Goal: Information Seeking & Learning: Compare options

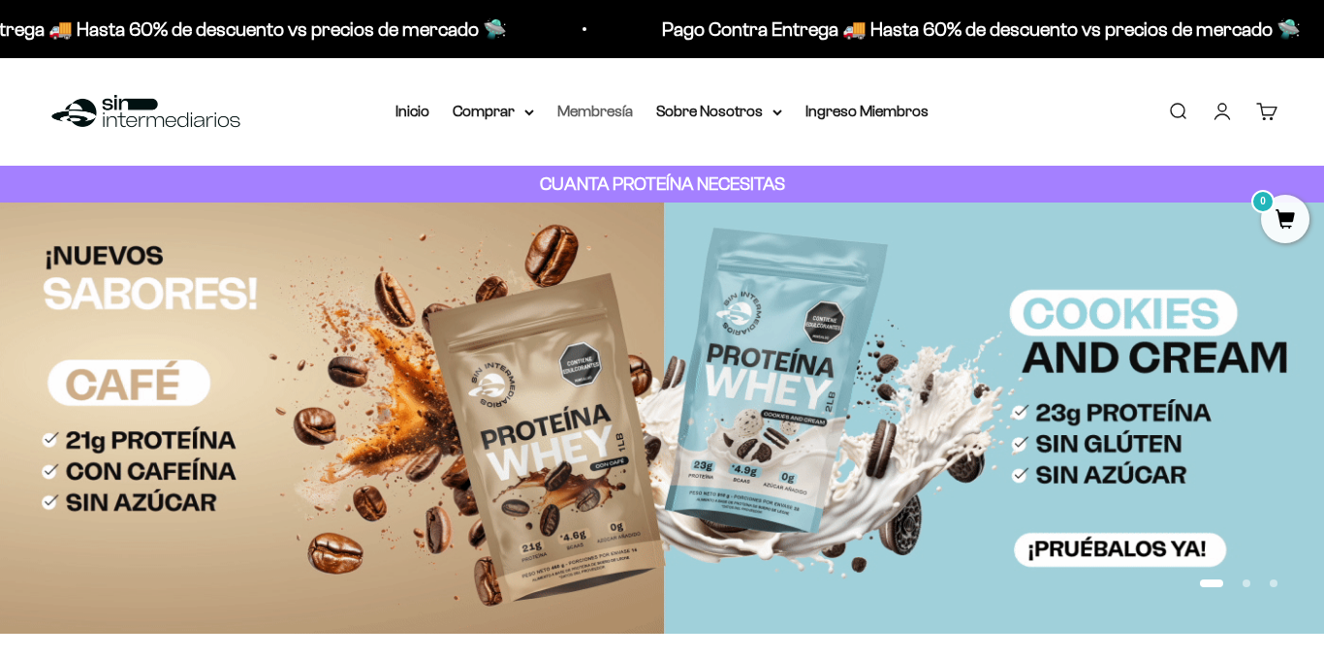
click at [621, 115] on link "Membresía" at bounding box center [595, 111] width 76 height 16
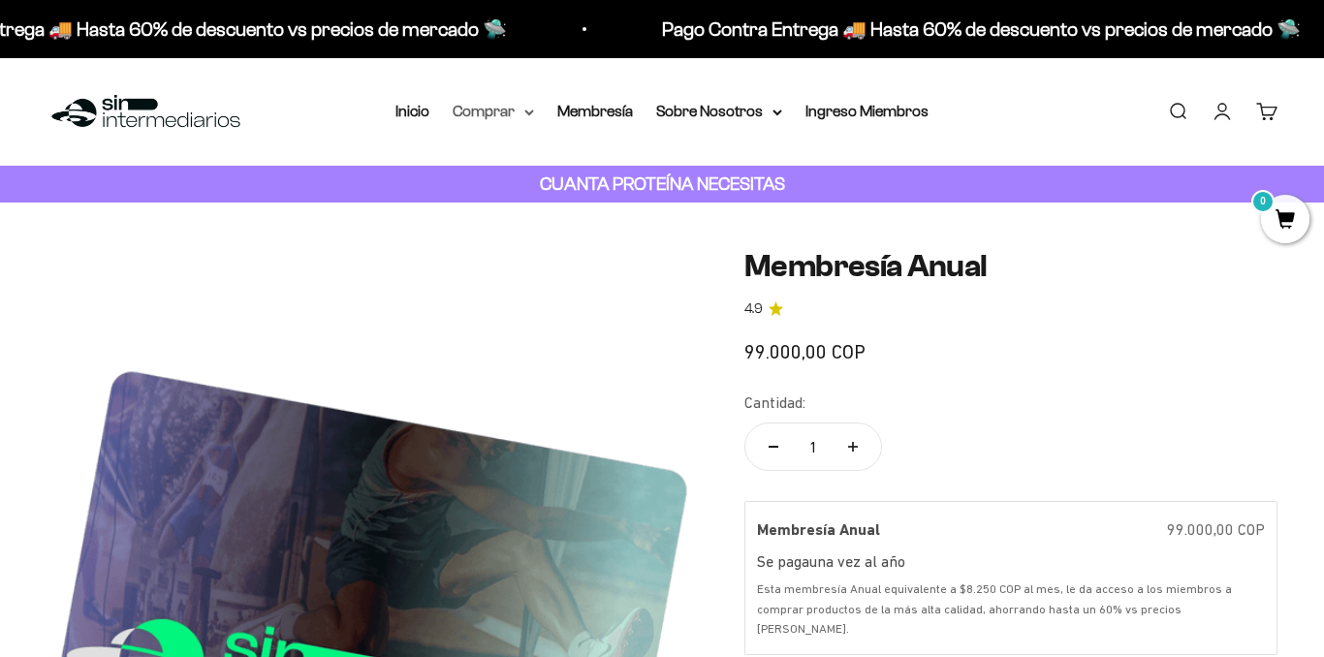
click at [470, 114] on summary "Comprar" at bounding box center [493, 111] width 81 height 25
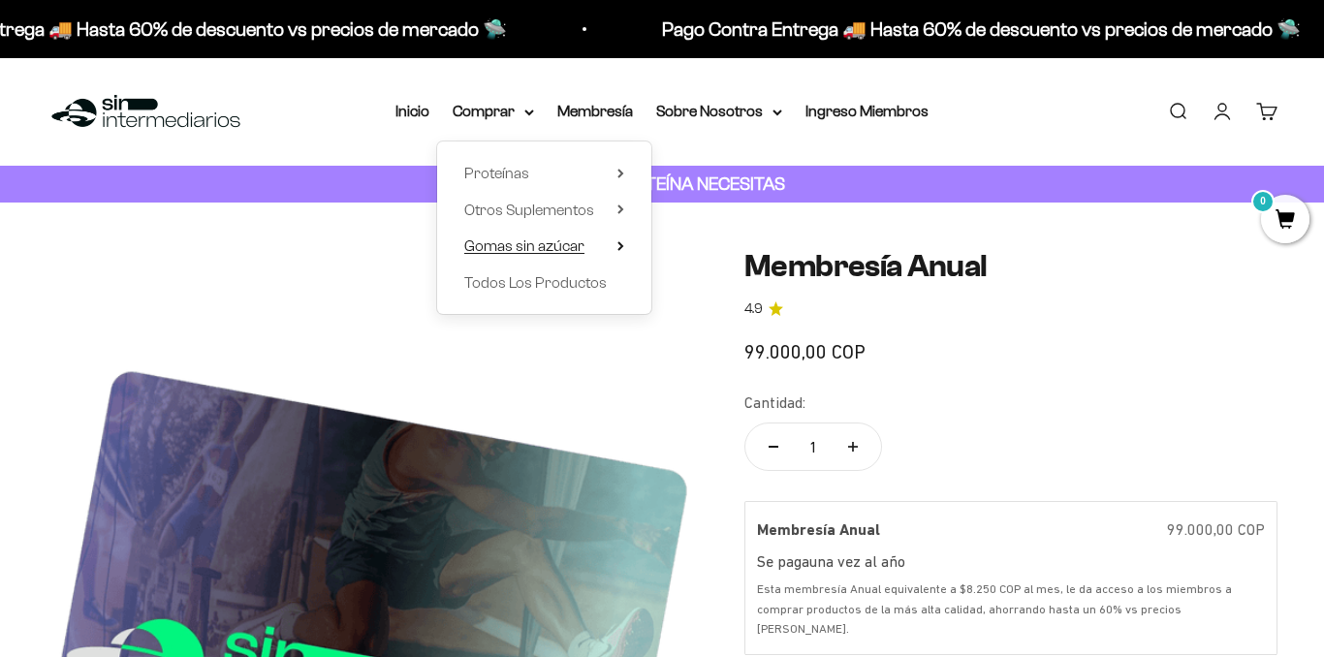
click at [504, 245] on span "Gomas sin azúcar" at bounding box center [524, 245] width 120 height 16
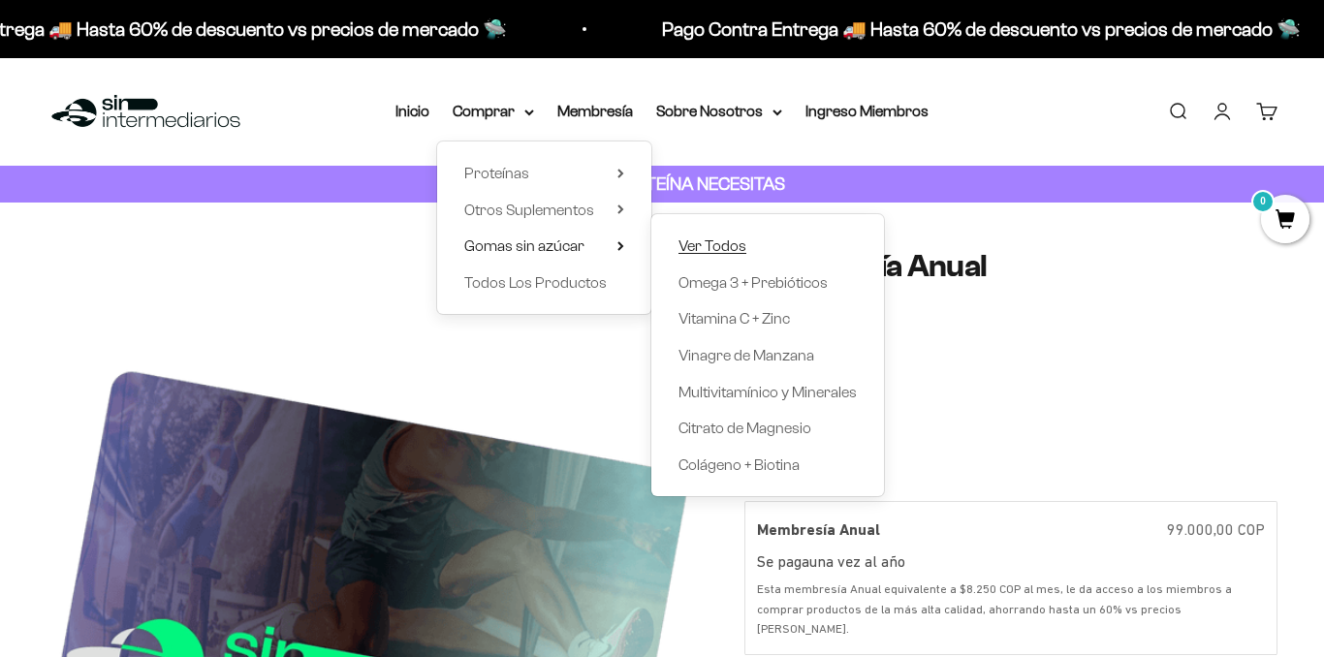
click at [715, 239] on span "Ver Todos" at bounding box center [713, 245] width 68 height 16
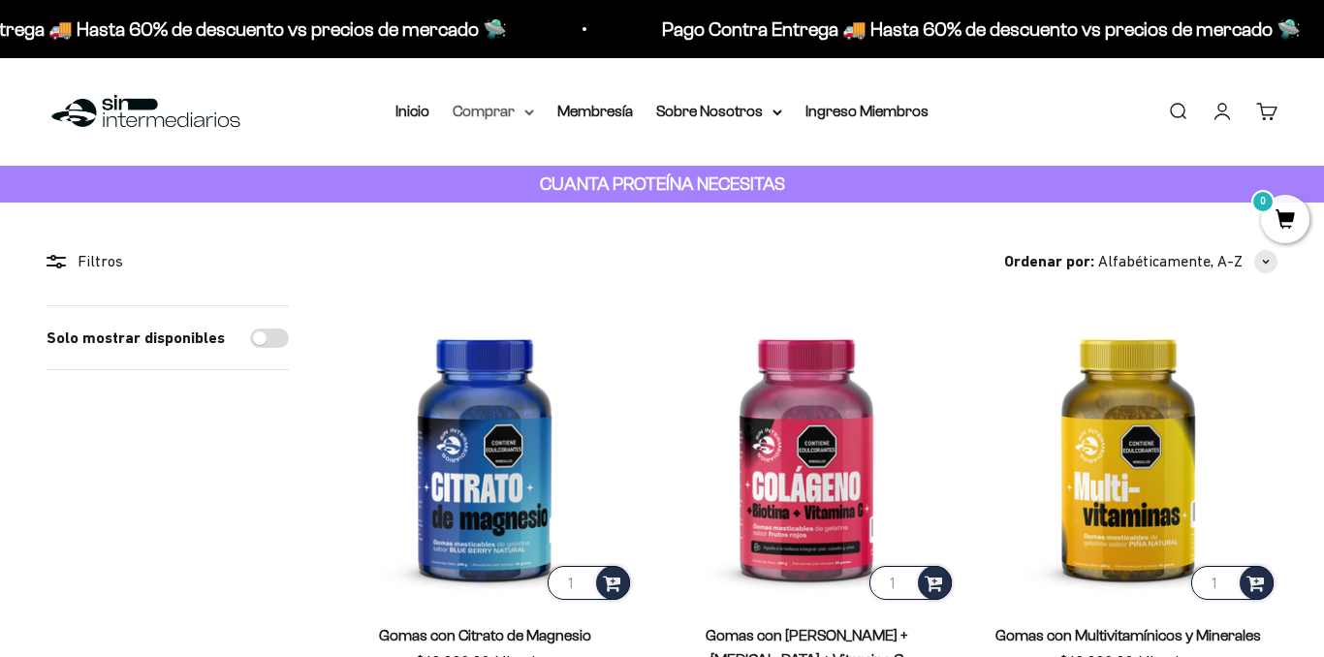
click at [527, 118] on summary "Comprar" at bounding box center [493, 111] width 81 height 25
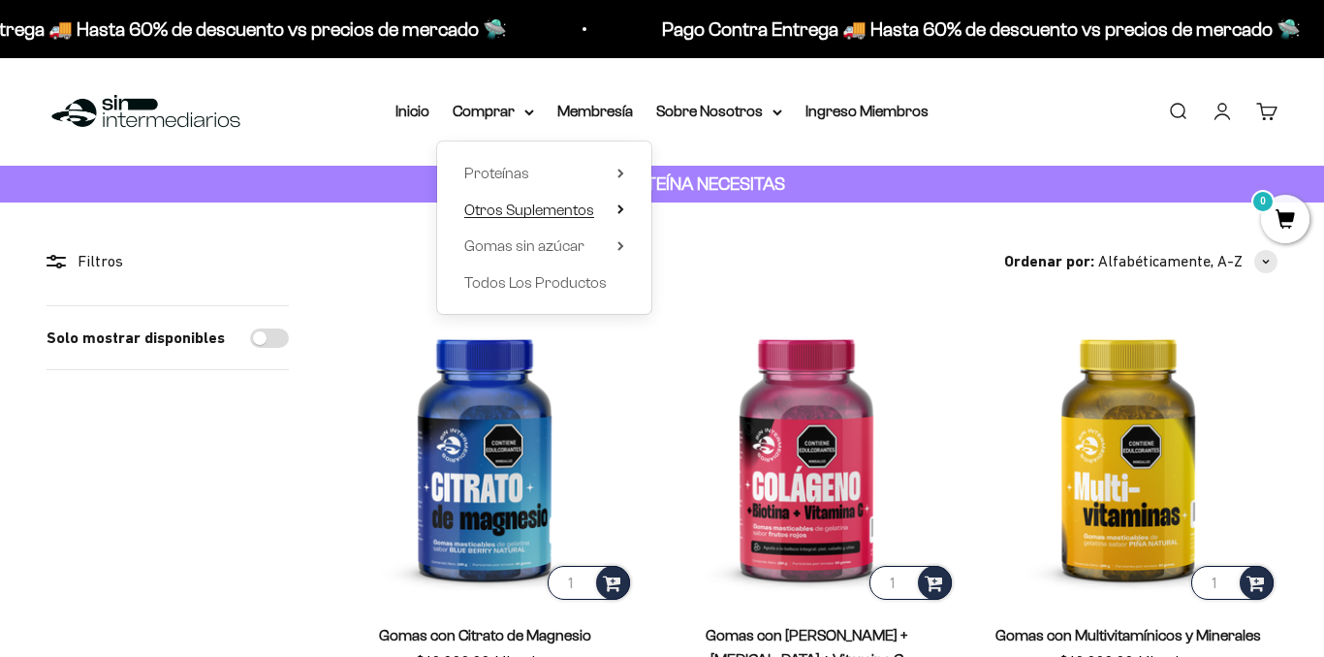
click at [501, 216] on span "Otros Suplementos" at bounding box center [529, 210] width 130 height 16
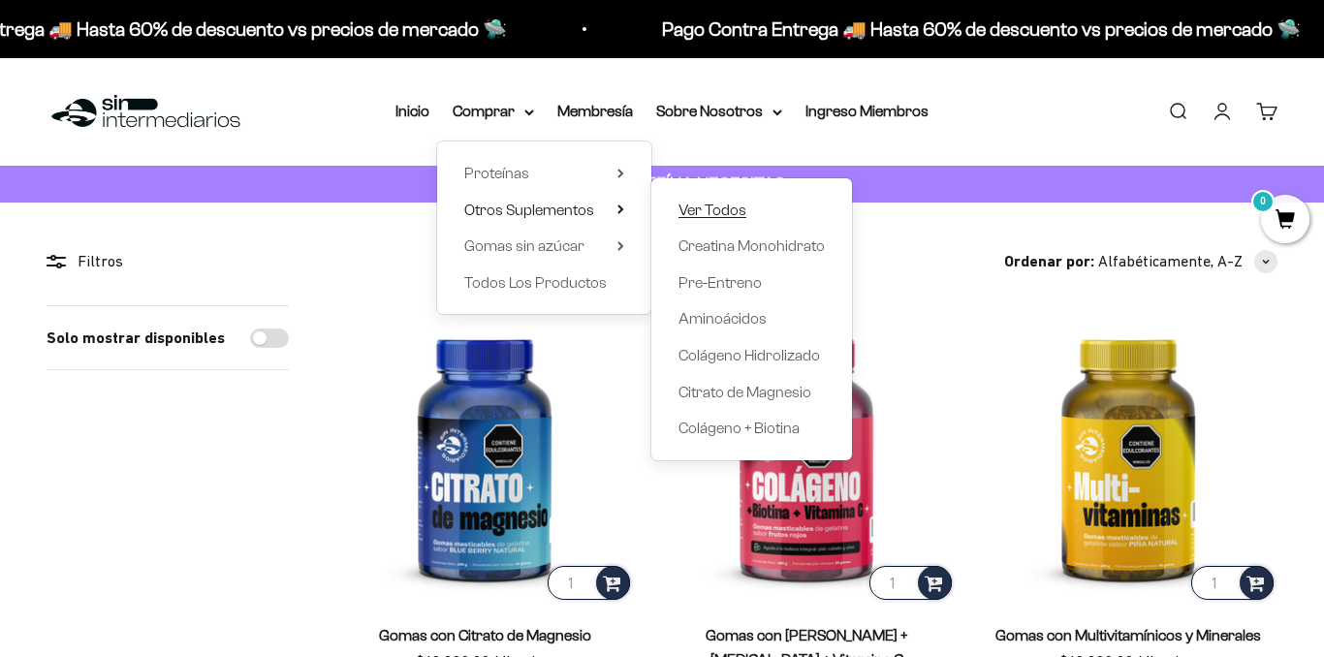
click at [714, 198] on span "Ver Todos" at bounding box center [713, 210] width 68 height 25
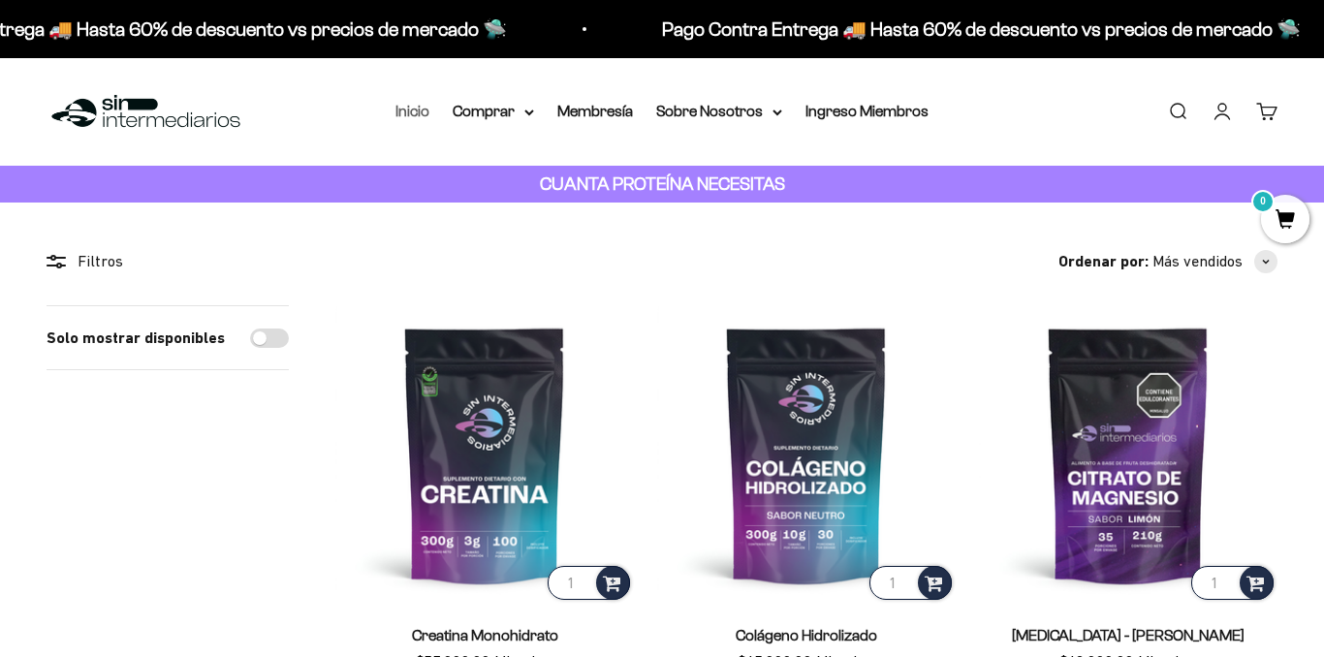
click at [415, 109] on link "Inicio" at bounding box center [412, 111] width 34 height 16
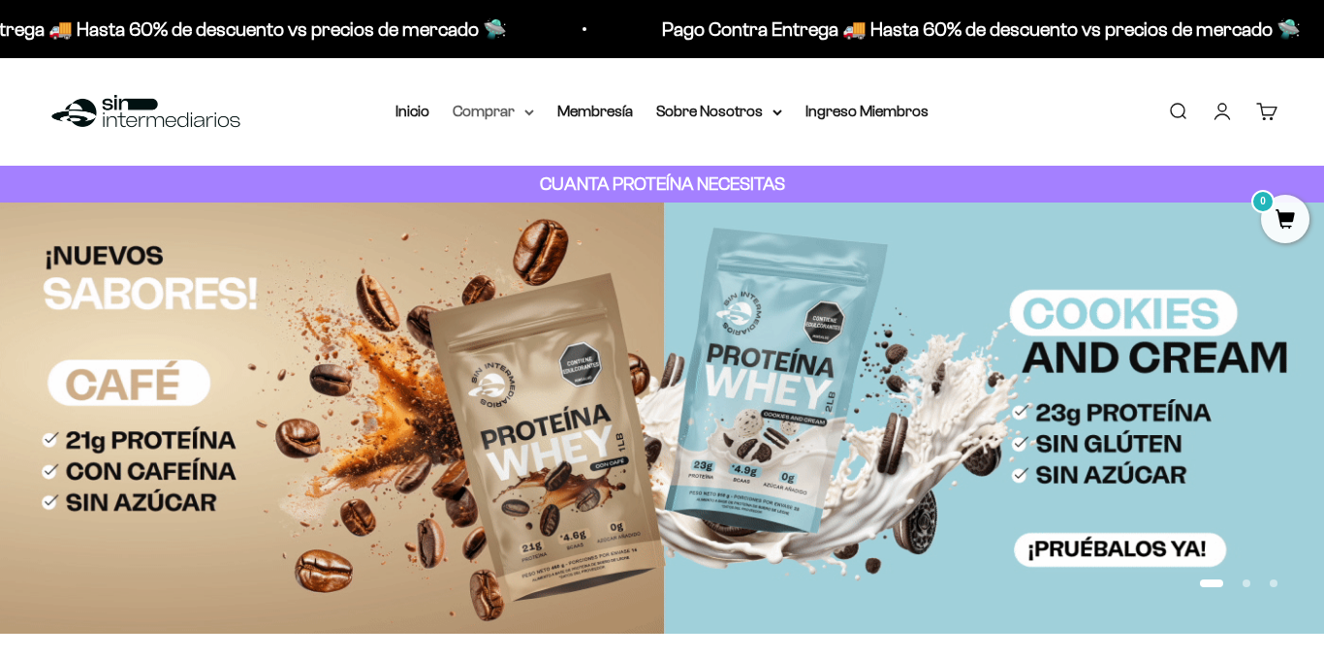
click at [508, 106] on summary "Comprar" at bounding box center [493, 111] width 81 height 25
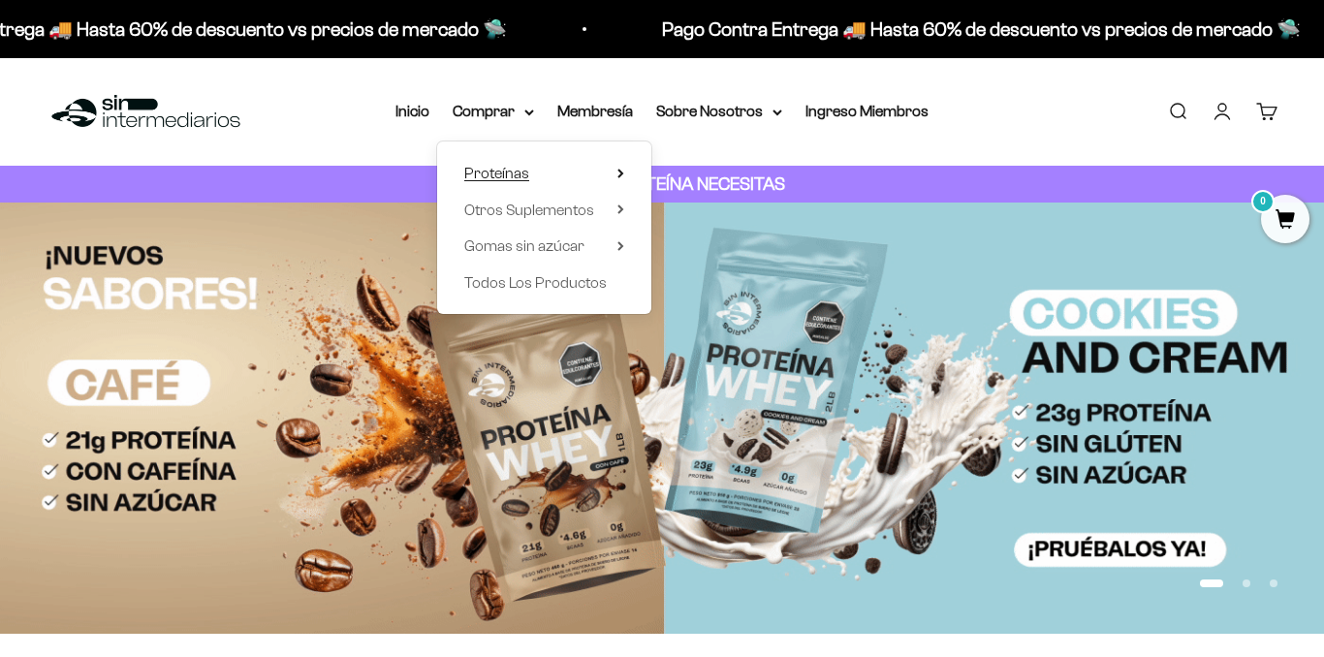
click at [538, 170] on summary "Proteínas" at bounding box center [544, 173] width 160 height 25
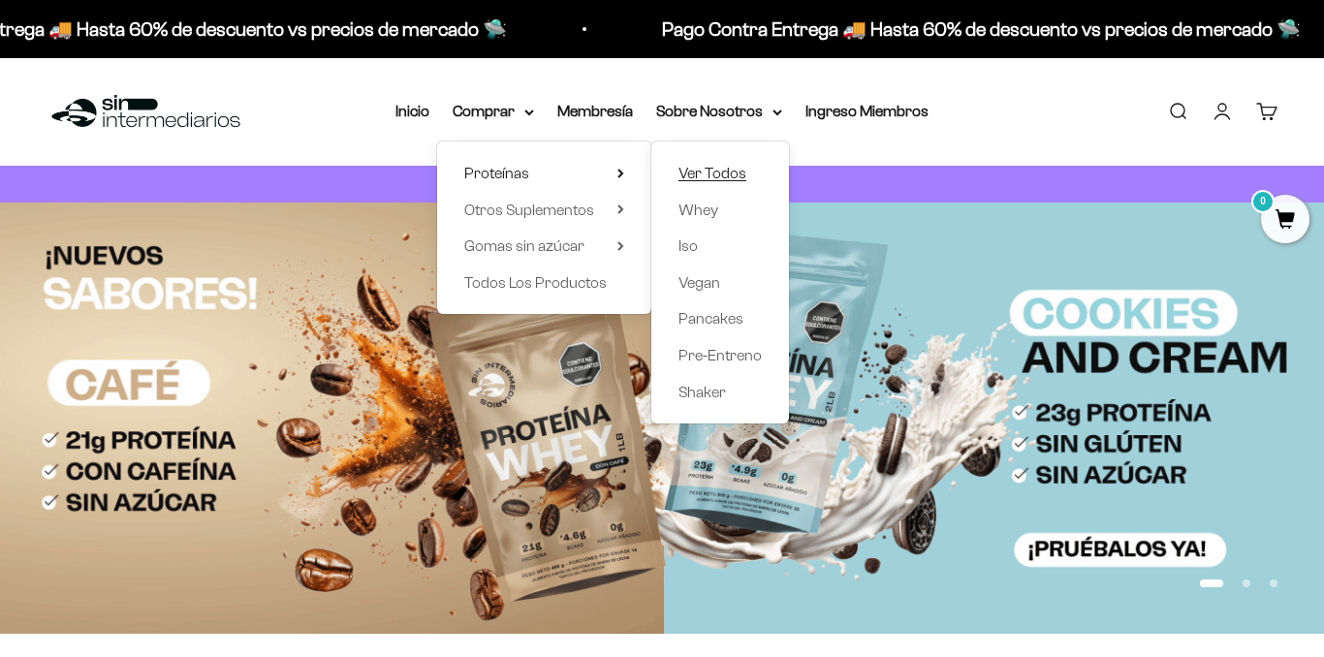
click at [722, 179] on span "Ver Todos" at bounding box center [713, 173] width 68 height 16
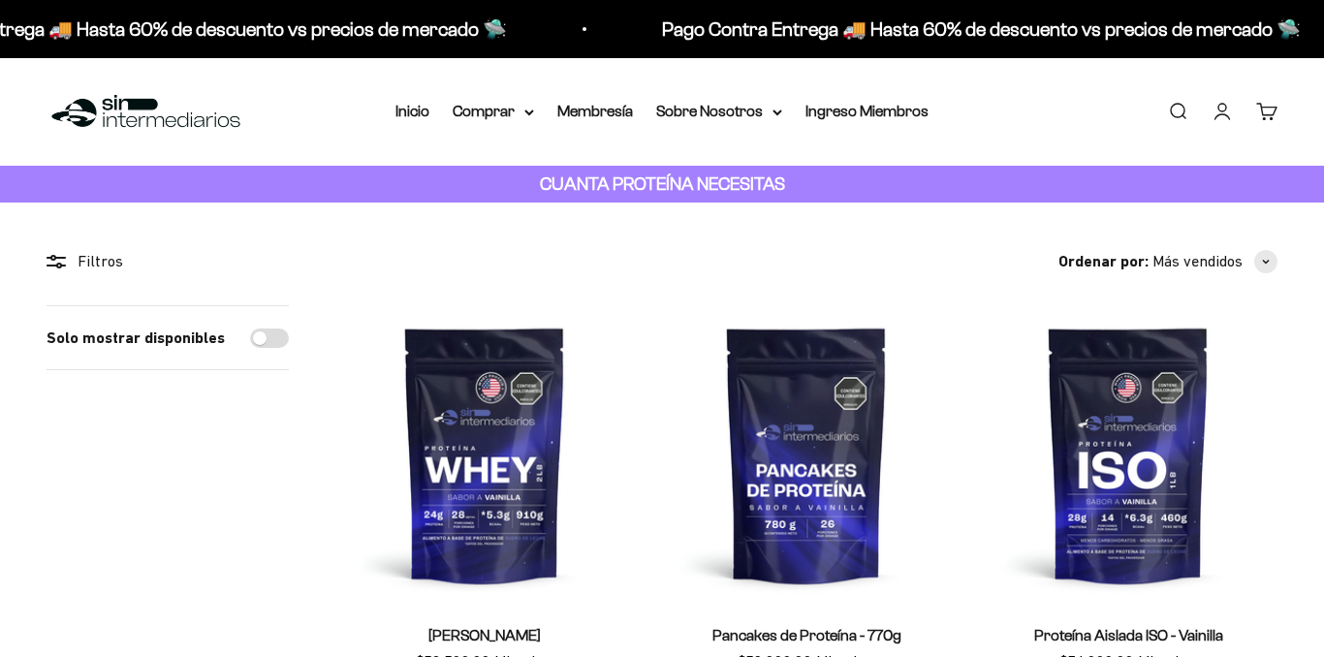
scroll to position [291, 0]
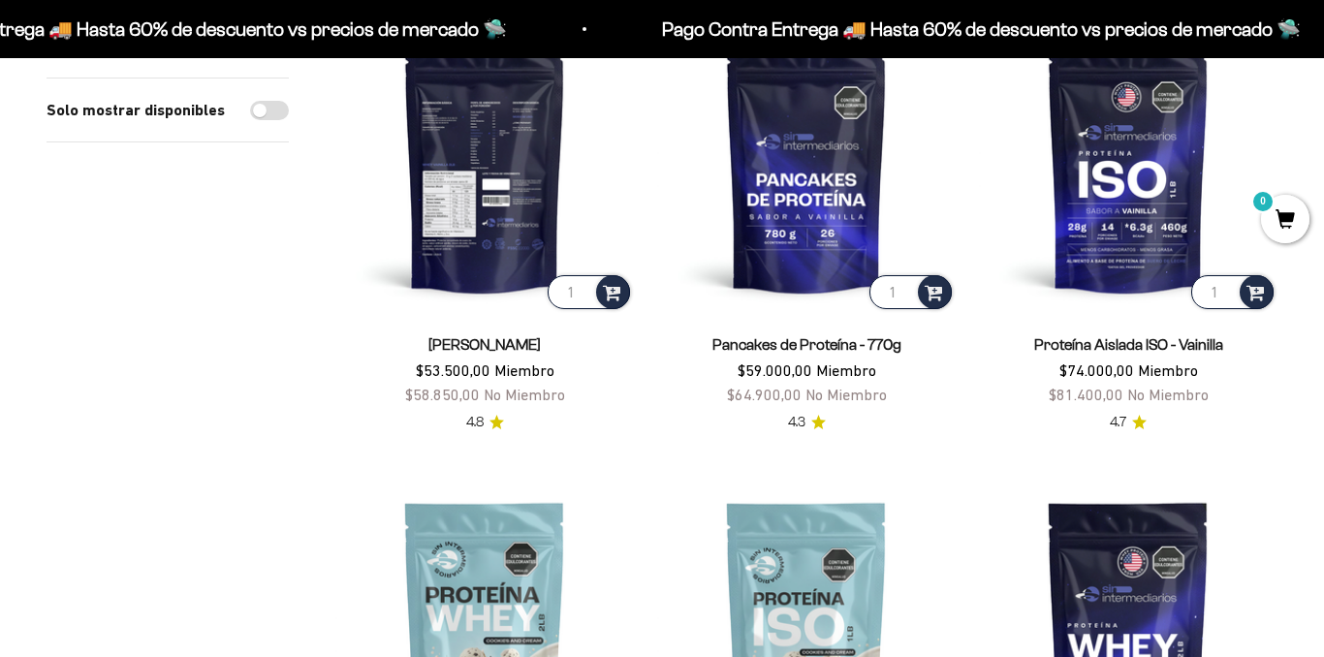
click at [494, 181] on img at bounding box center [484, 164] width 299 height 299
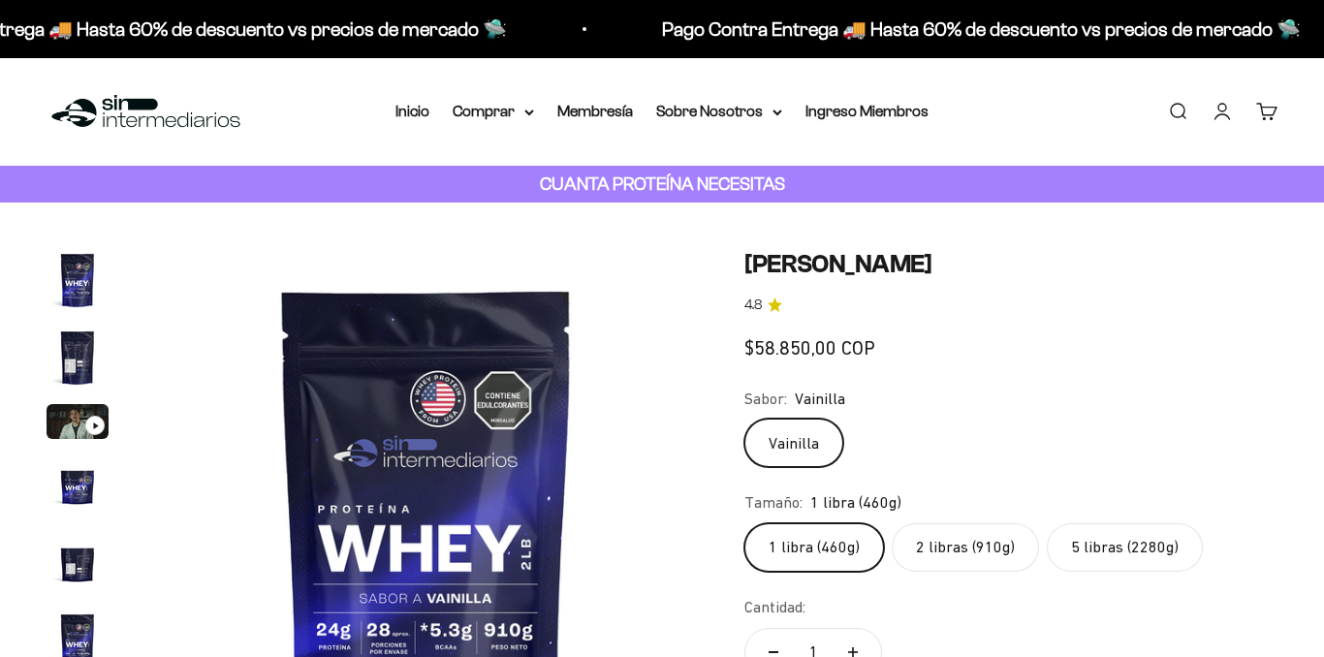
scroll to position [388, 0]
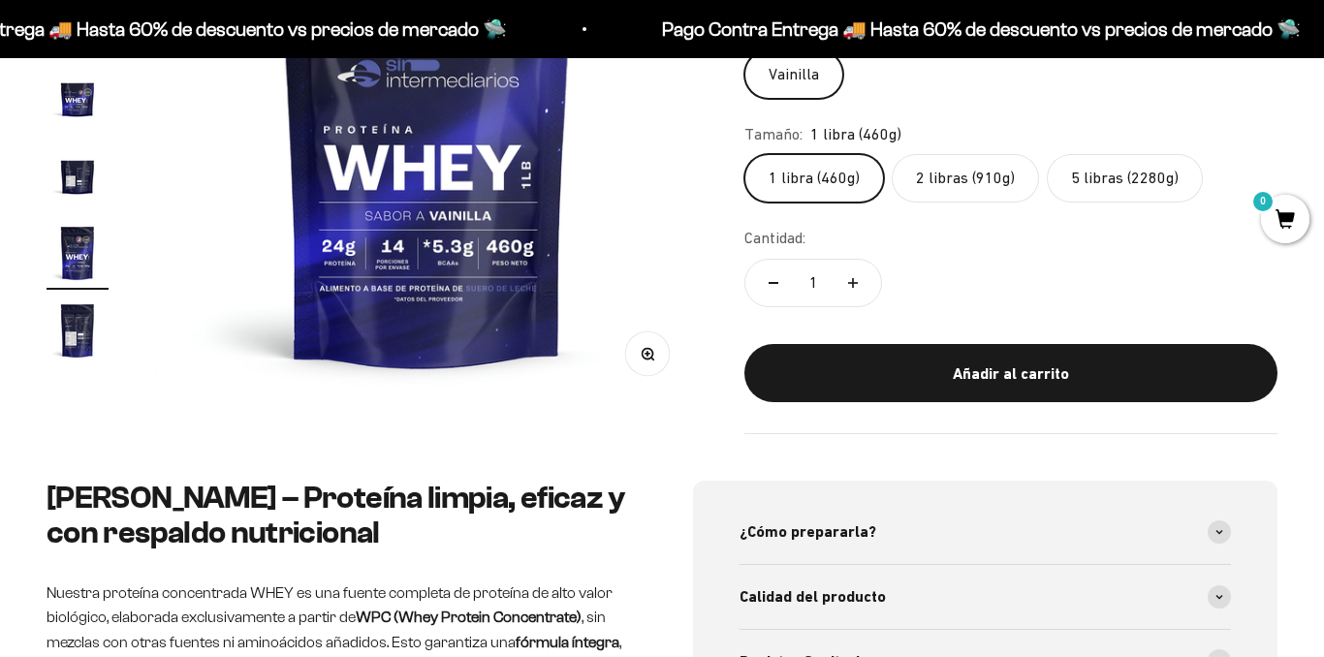
click at [1098, 190] on label "5 libras (2280g)" at bounding box center [1125, 178] width 156 height 48
click at [744, 154] on input "5 libras (2280g)" at bounding box center [743, 153] width 1 height 1
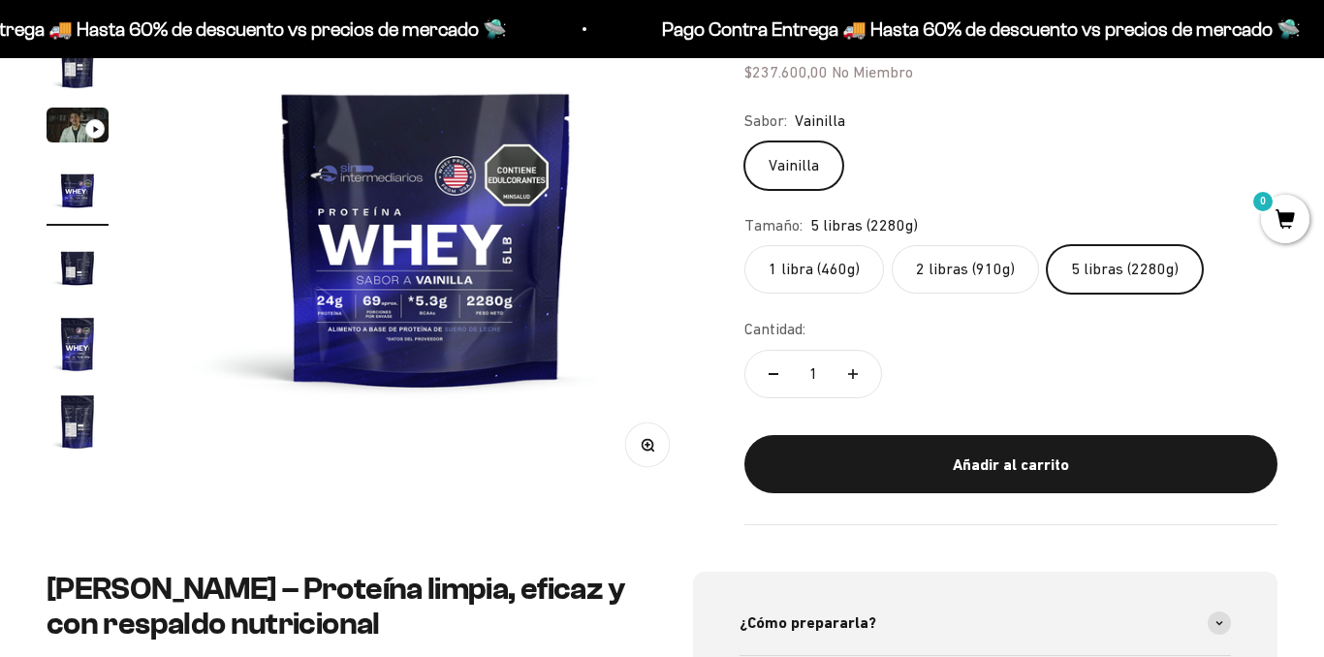
scroll to position [194, 0]
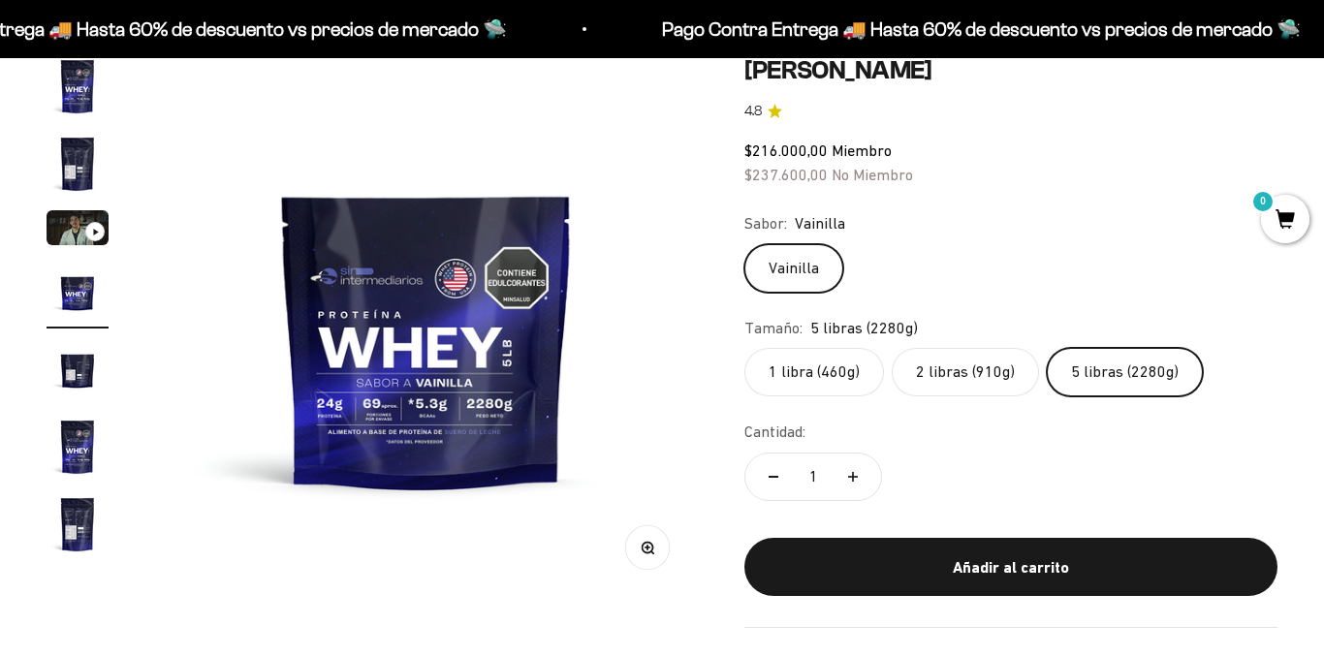
click at [807, 377] on label "1 libra (460g)" at bounding box center [814, 372] width 140 height 48
click at [744, 348] on input "1 libra (460g)" at bounding box center [743, 347] width 1 height 1
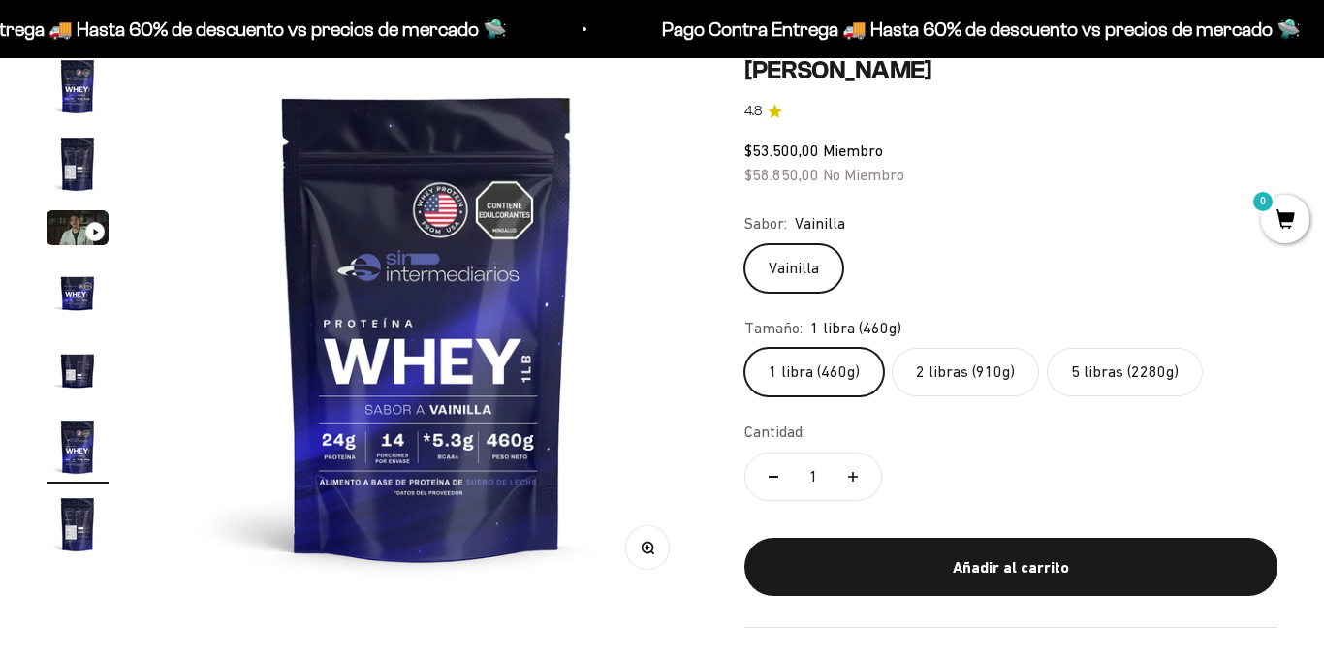
click at [968, 372] on label "2 libras (910g)" at bounding box center [965, 372] width 147 height 48
click at [744, 348] on input "2 libras (910g)" at bounding box center [743, 347] width 1 height 1
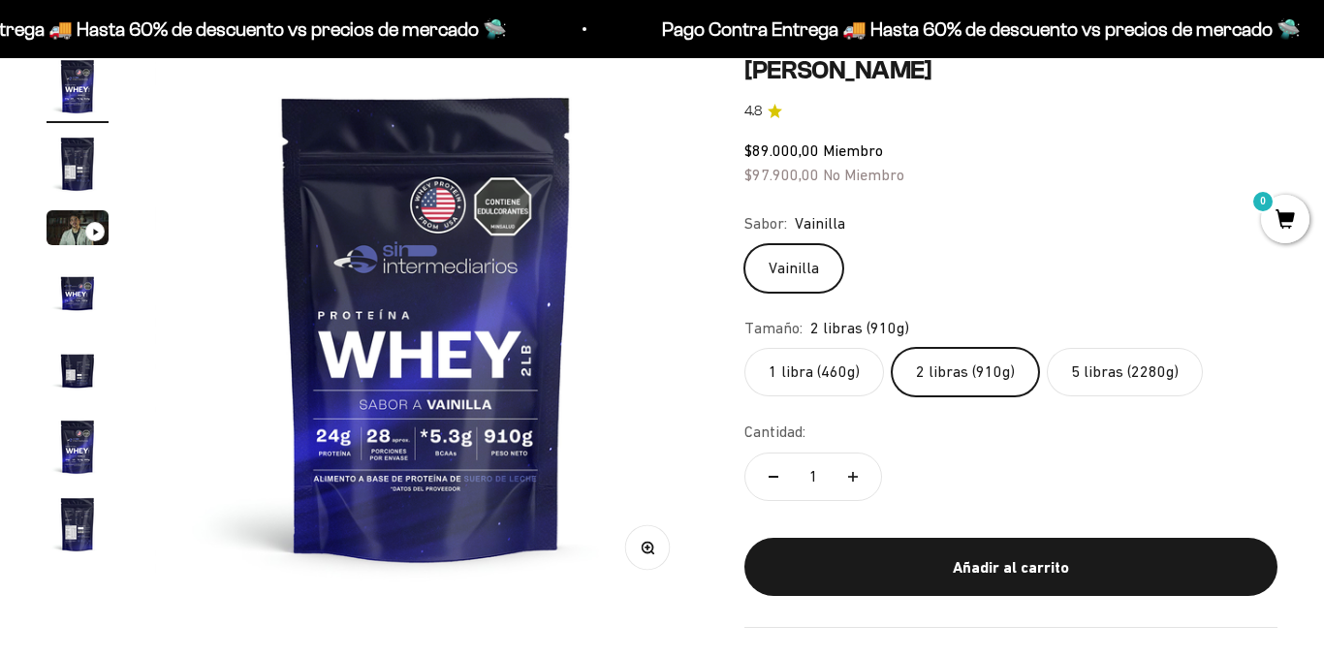
click at [1132, 356] on label "5 libras (2280g)" at bounding box center [1125, 372] width 156 height 48
click at [744, 348] on input "5 libras (2280g)" at bounding box center [743, 347] width 1 height 1
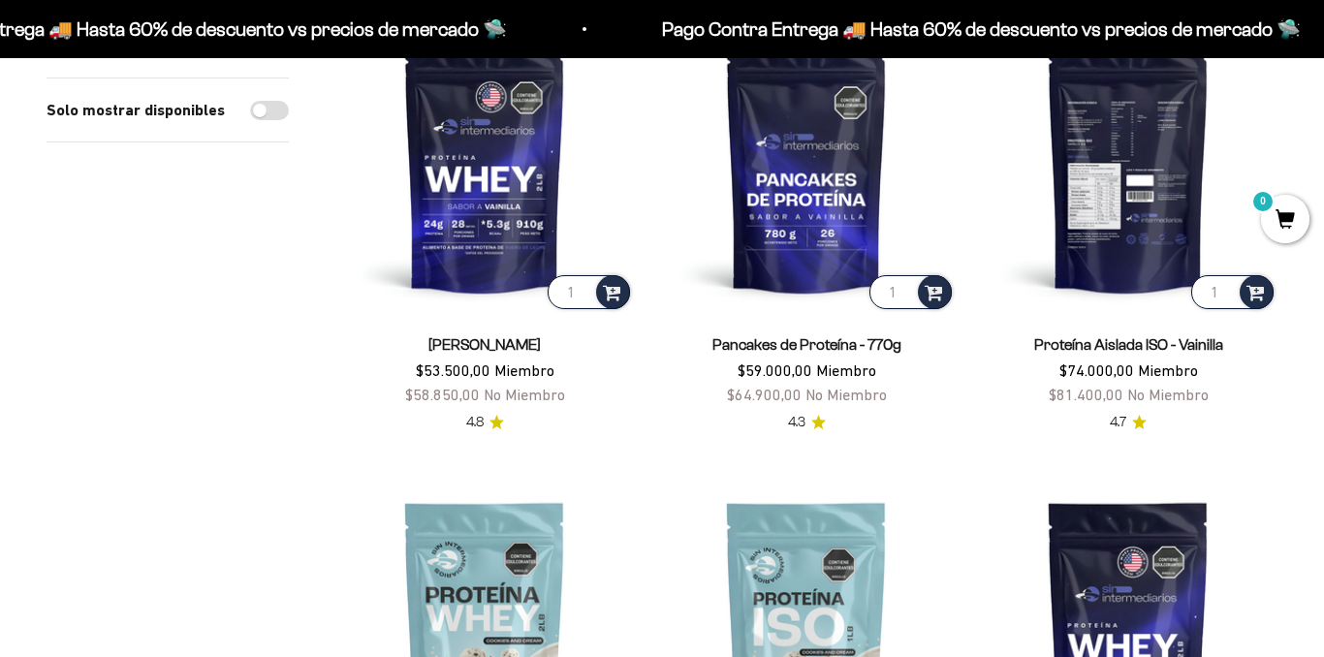
scroll to position [194, 0]
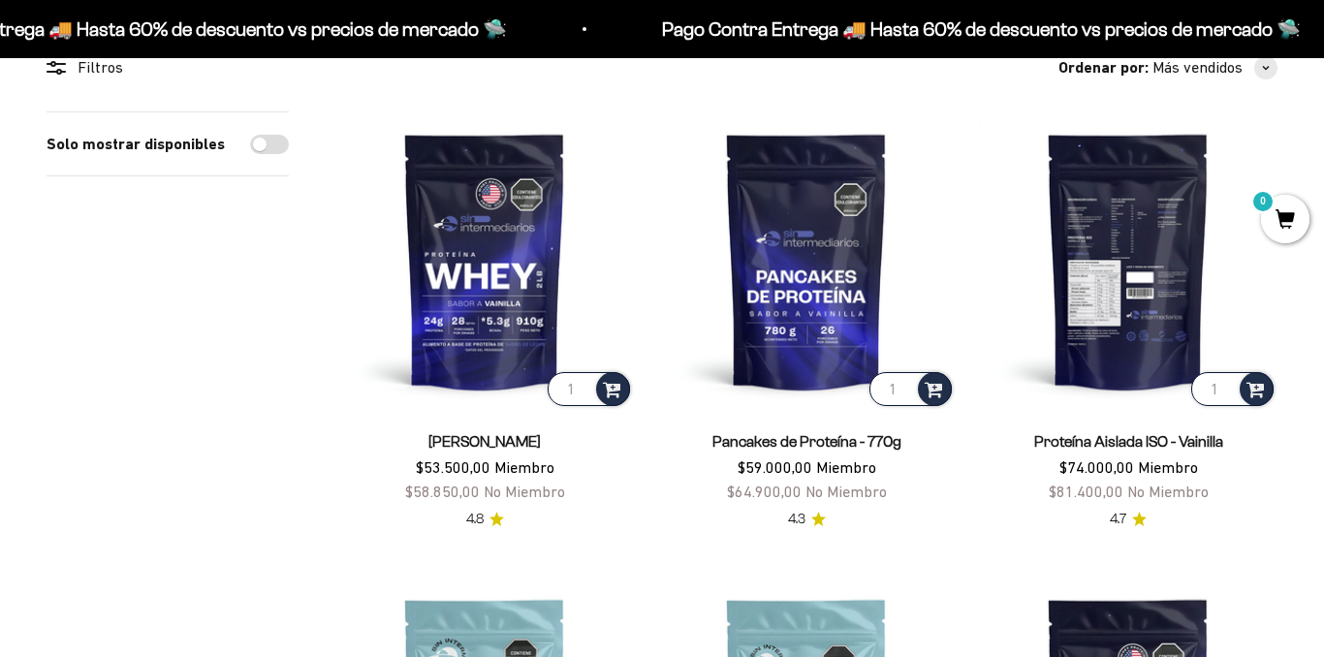
click at [1136, 222] on img at bounding box center [1128, 260] width 299 height 299
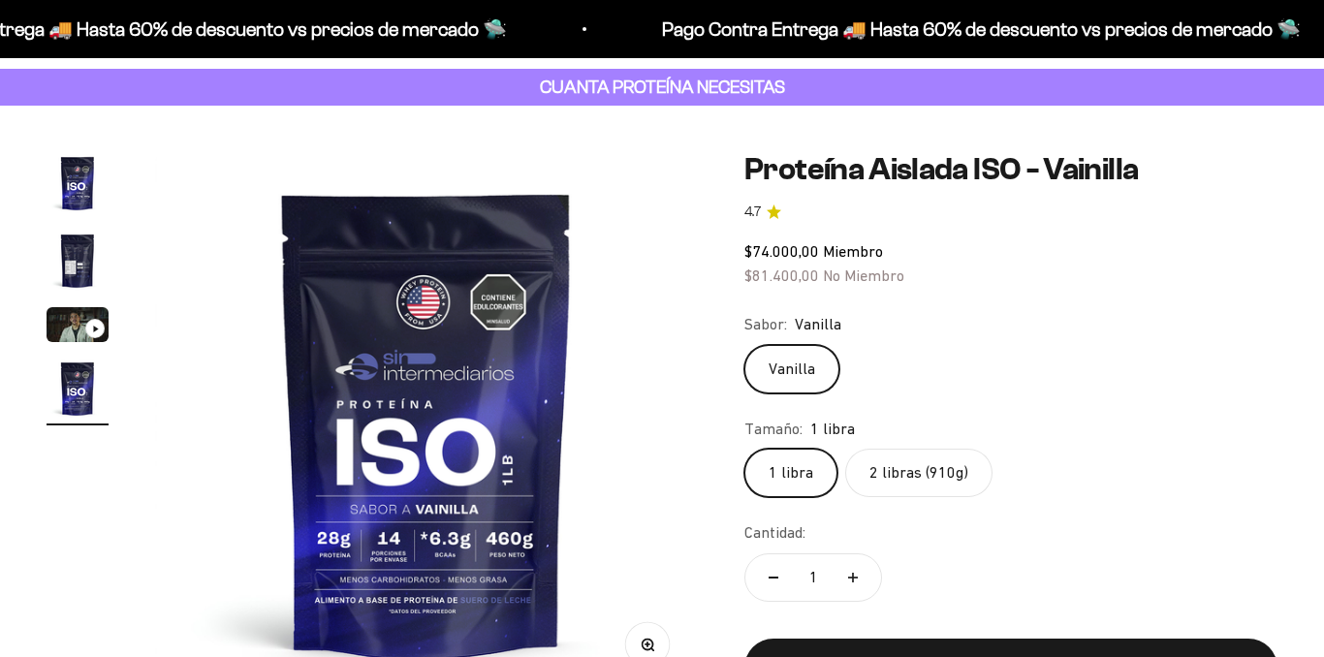
scroll to position [0, 1663]
click at [950, 464] on label "2 libras (910g)" at bounding box center [918, 473] width 147 height 48
click at [744, 449] on input "2 libras (910g)" at bounding box center [743, 448] width 1 height 1
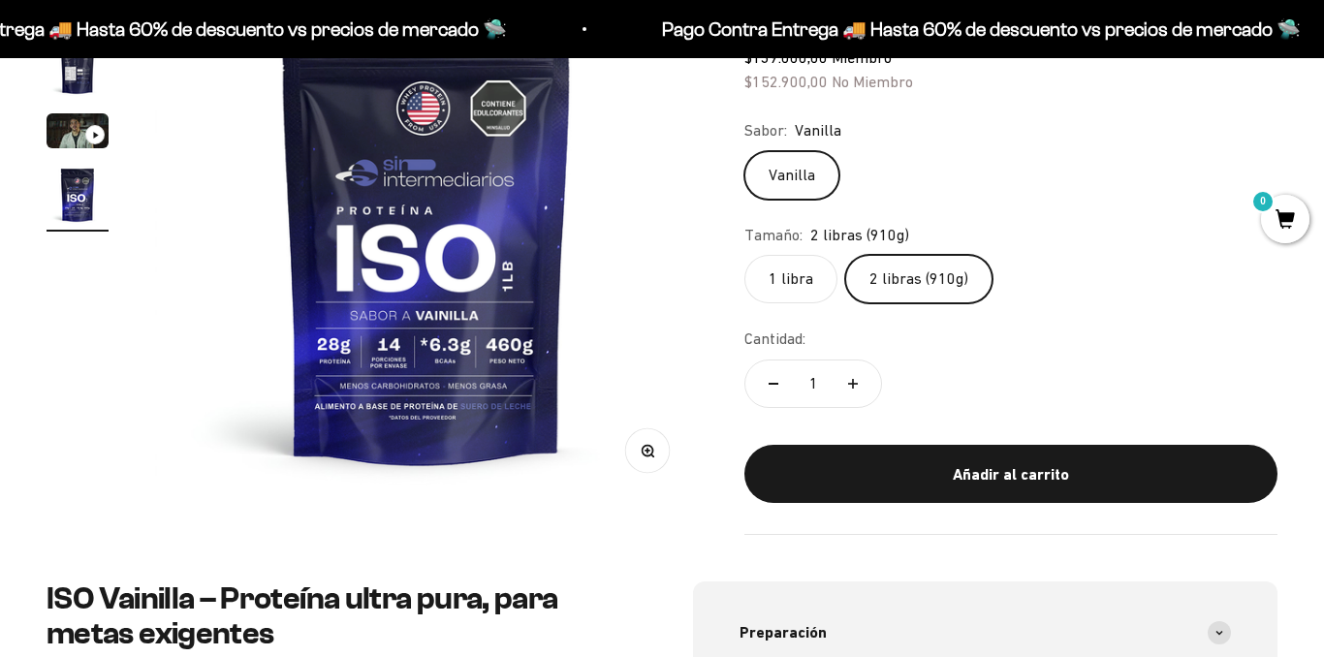
scroll to position [679, 0]
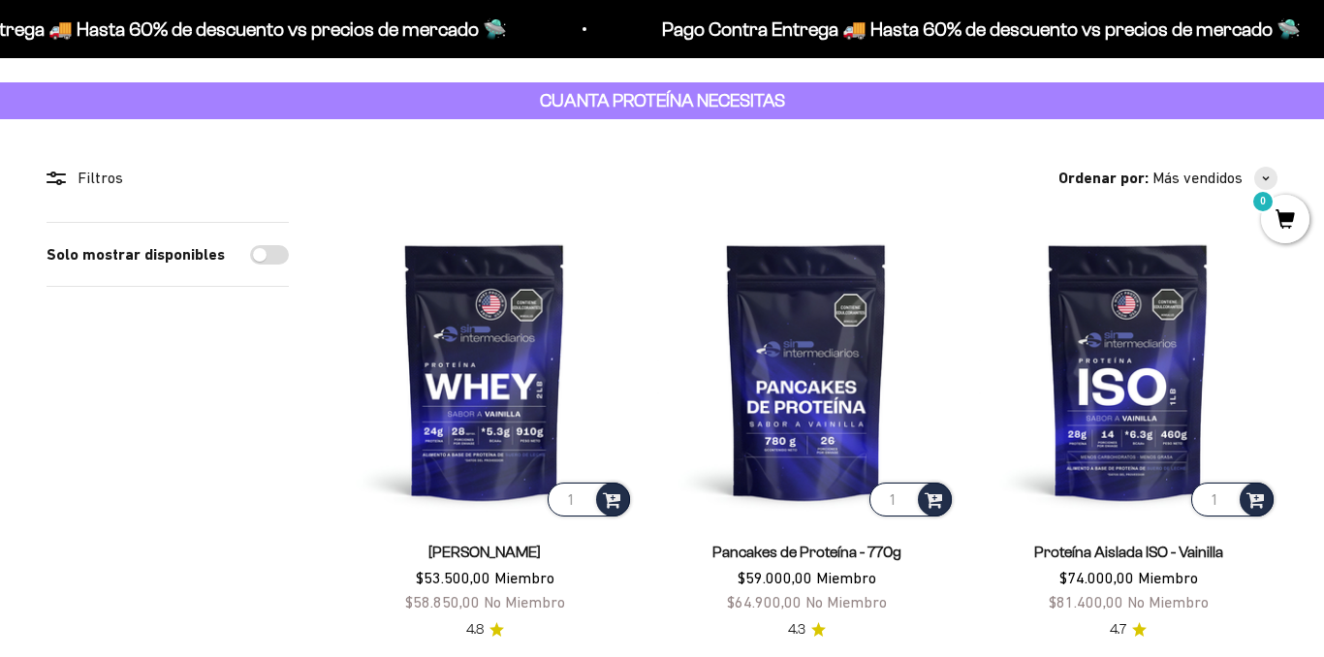
scroll to position [194, 0]
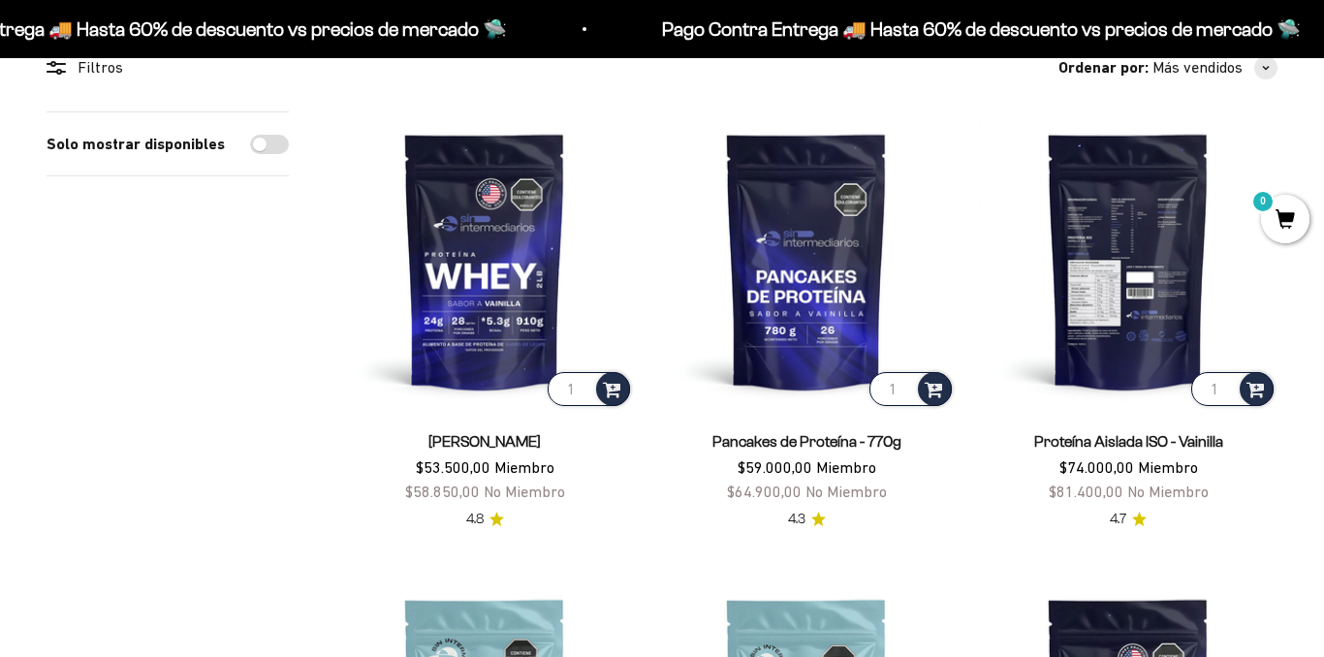
click at [1139, 268] on img at bounding box center [1128, 260] width 299 height 299
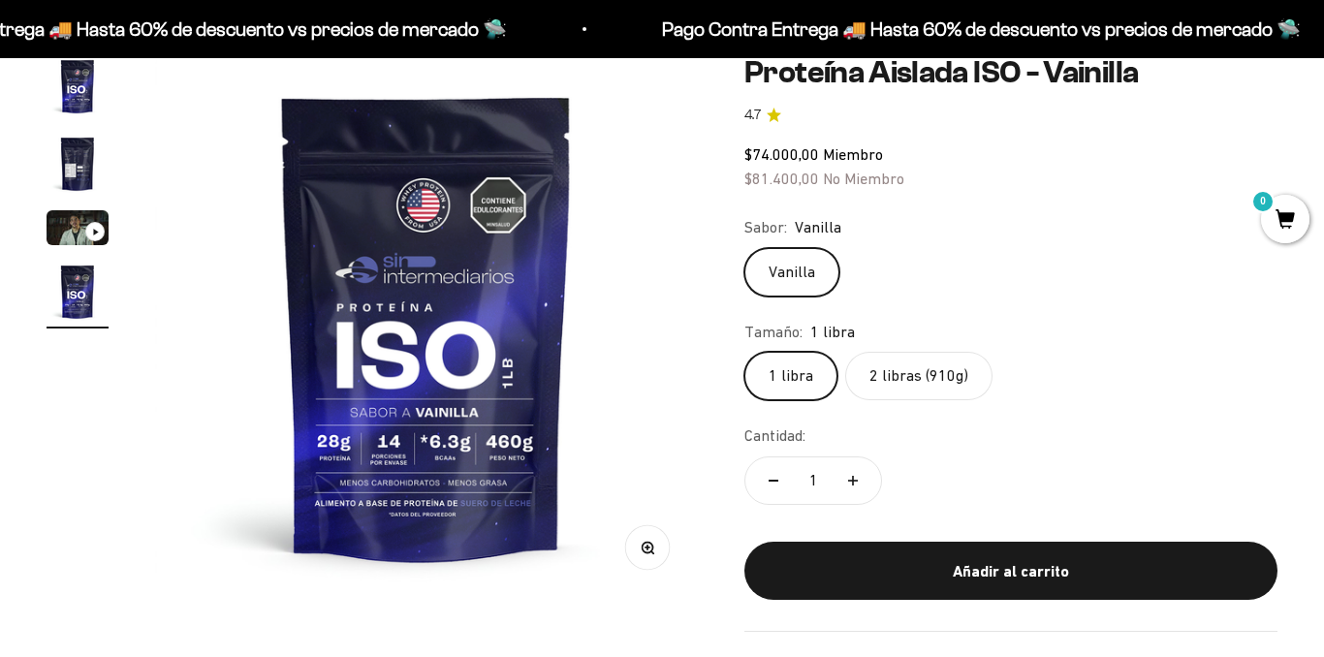
click at [66, 96] on img "Ir al artículo 1" at bounding box center [78, 86] width 62 height 62
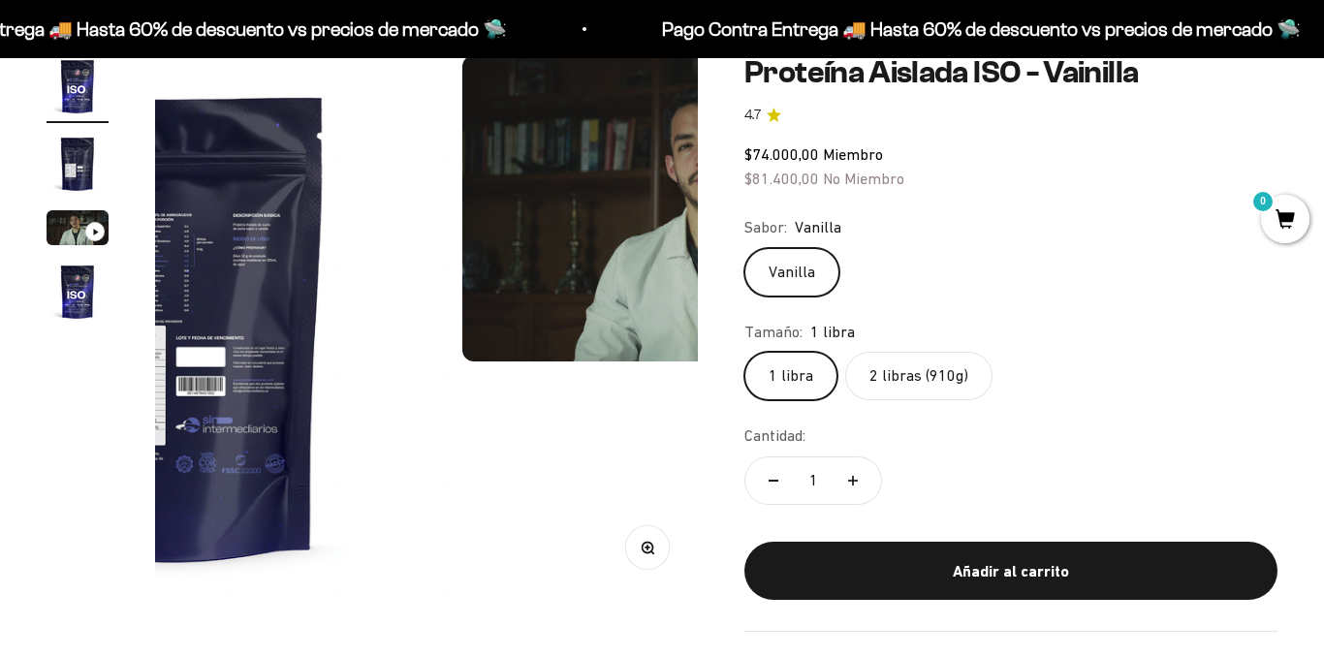
click at [79, 161] on img "Ir al artículo 2" at bounding box center [78, 164] width 62 height 62
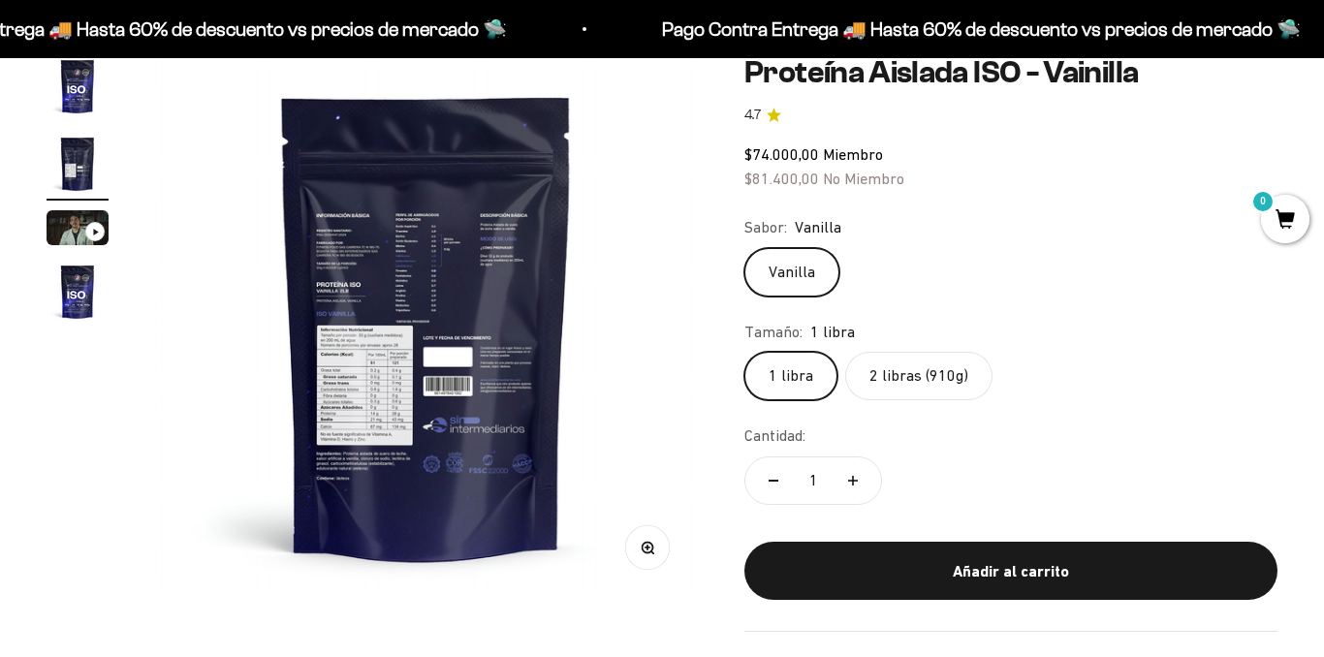
click at [409, 397] on img at bounding box center [426, 326] width 543 height 543
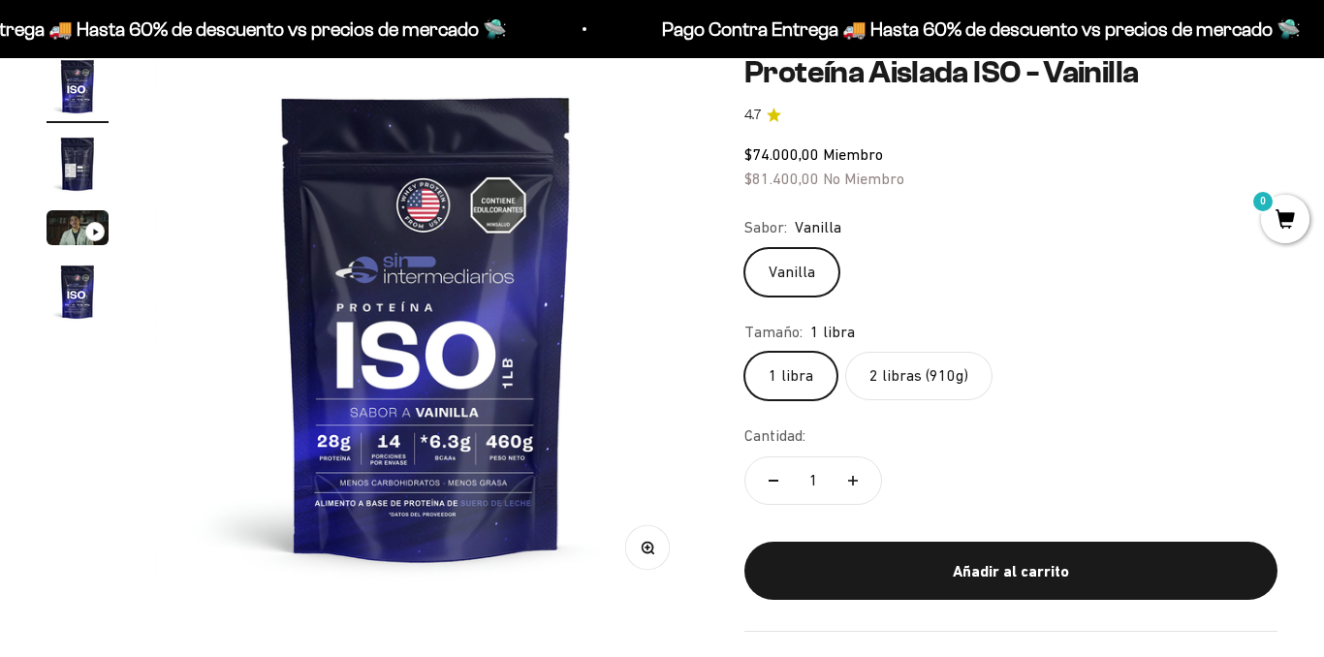
click at [510, 347] on img at bounding box center [426, 326] width 543 height 543
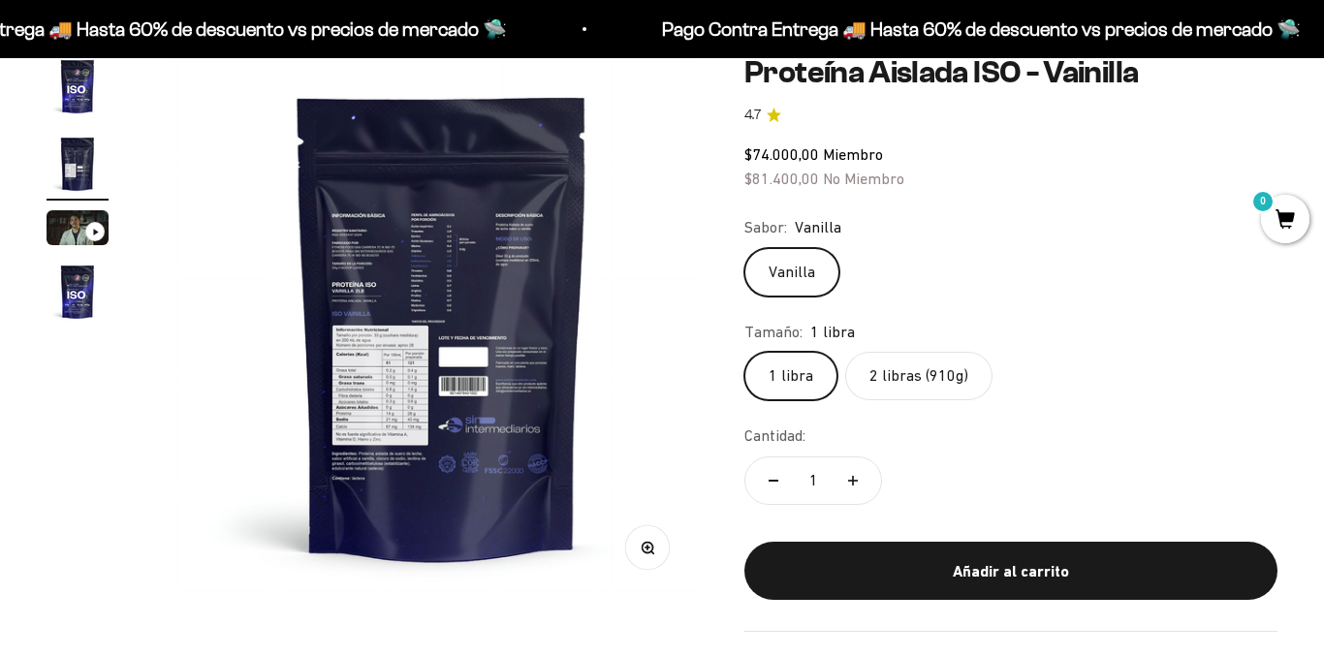
scroll to position [0, 554]
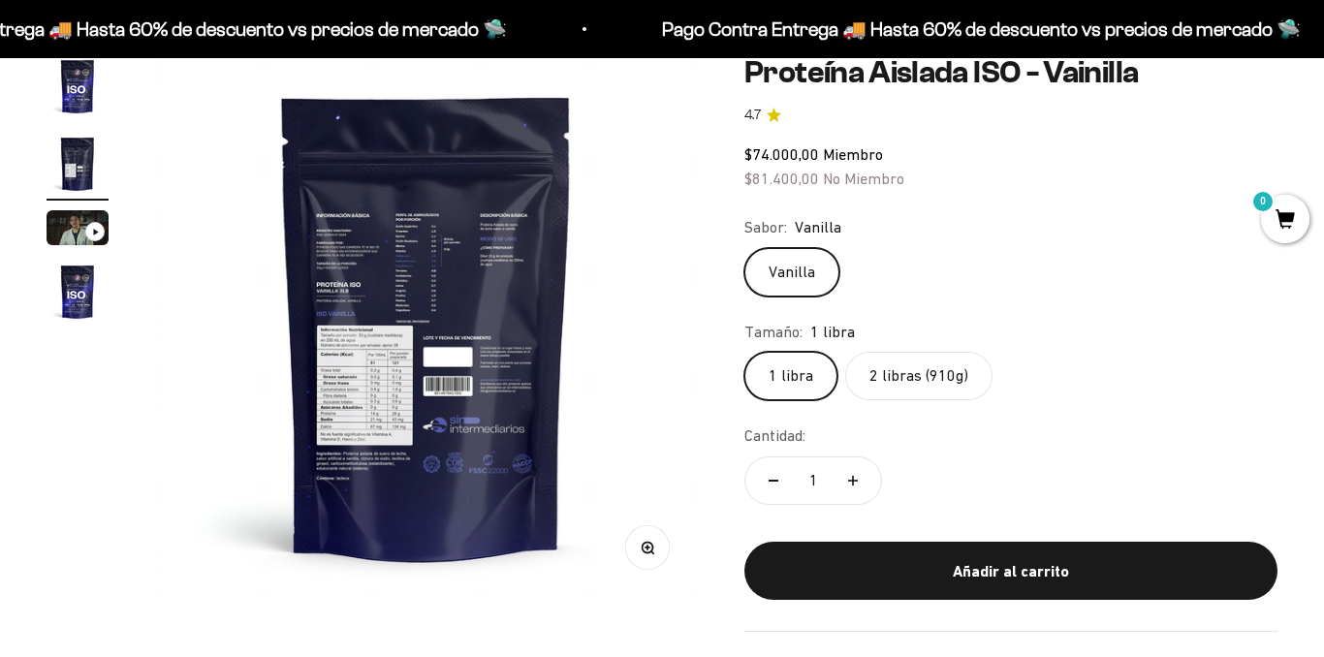
click at [651, 564] on button "Zoom" at bounding box center [648, 548] width 44 height 44
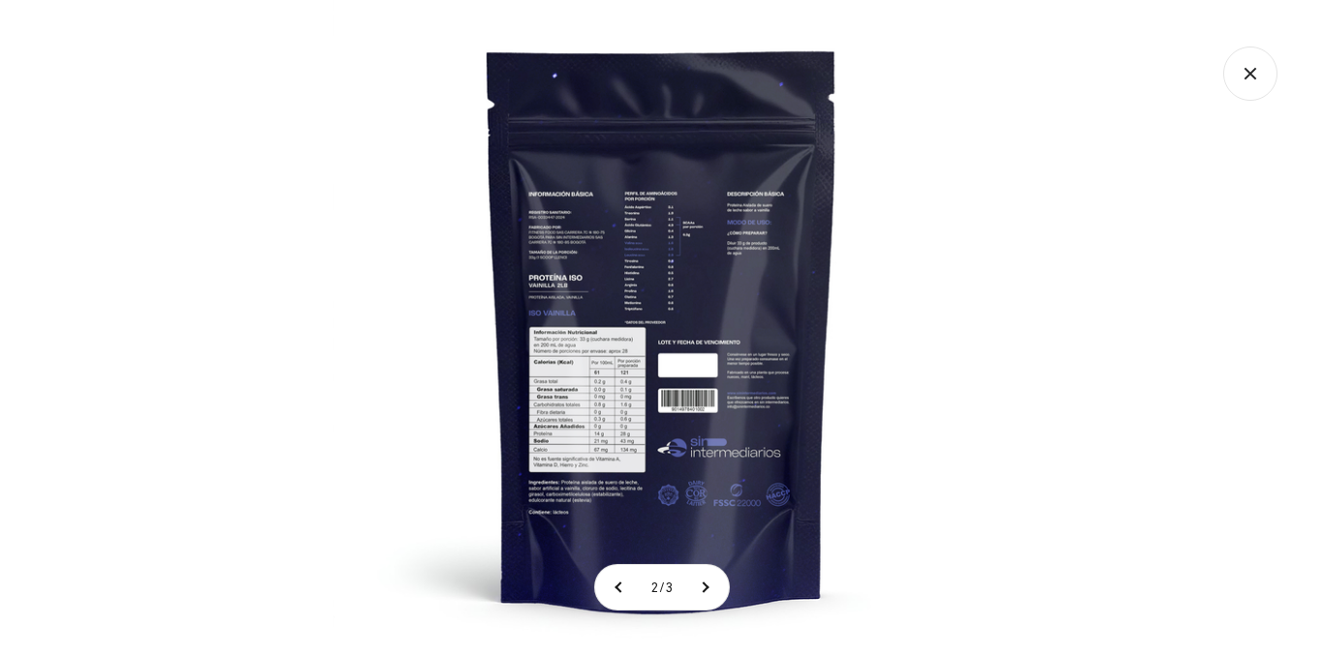
click at [589, 385] on img at bounding box center [661, 328] width 657 height 657
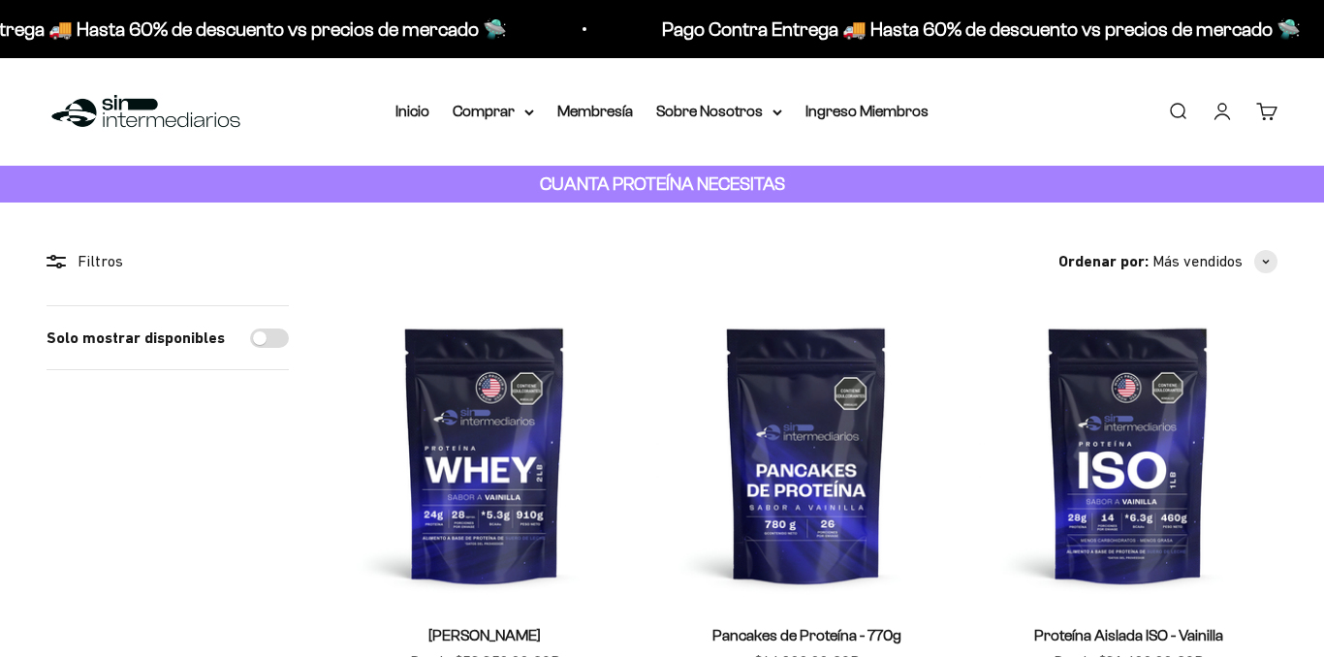
scroll to position [194, 0]
